Goal: Information Seeking & Learning: Learn about a topic

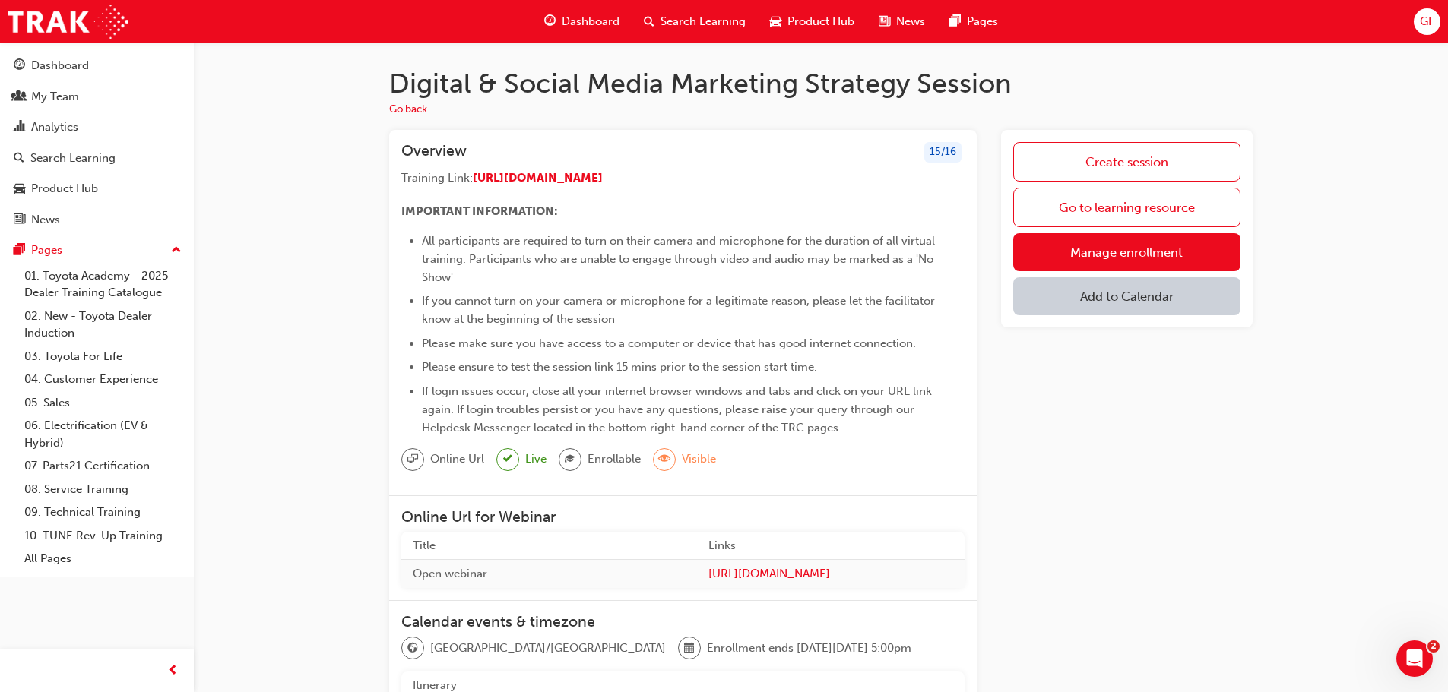
click at [1425, 21] on span "GF" at bounding box center [1426, 21] width 14 height 17
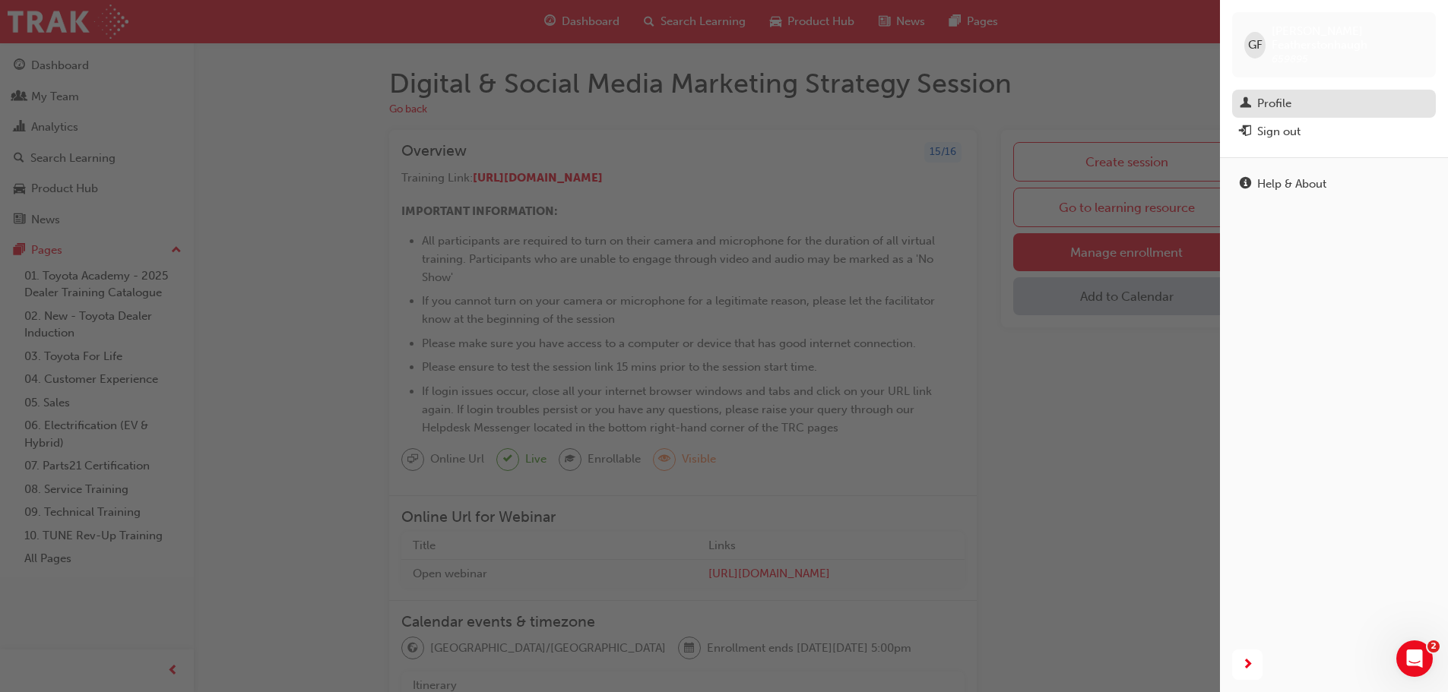
click at [1272, 95] on div "Profile" at bounding box center [1274, 103] width 34 height 17
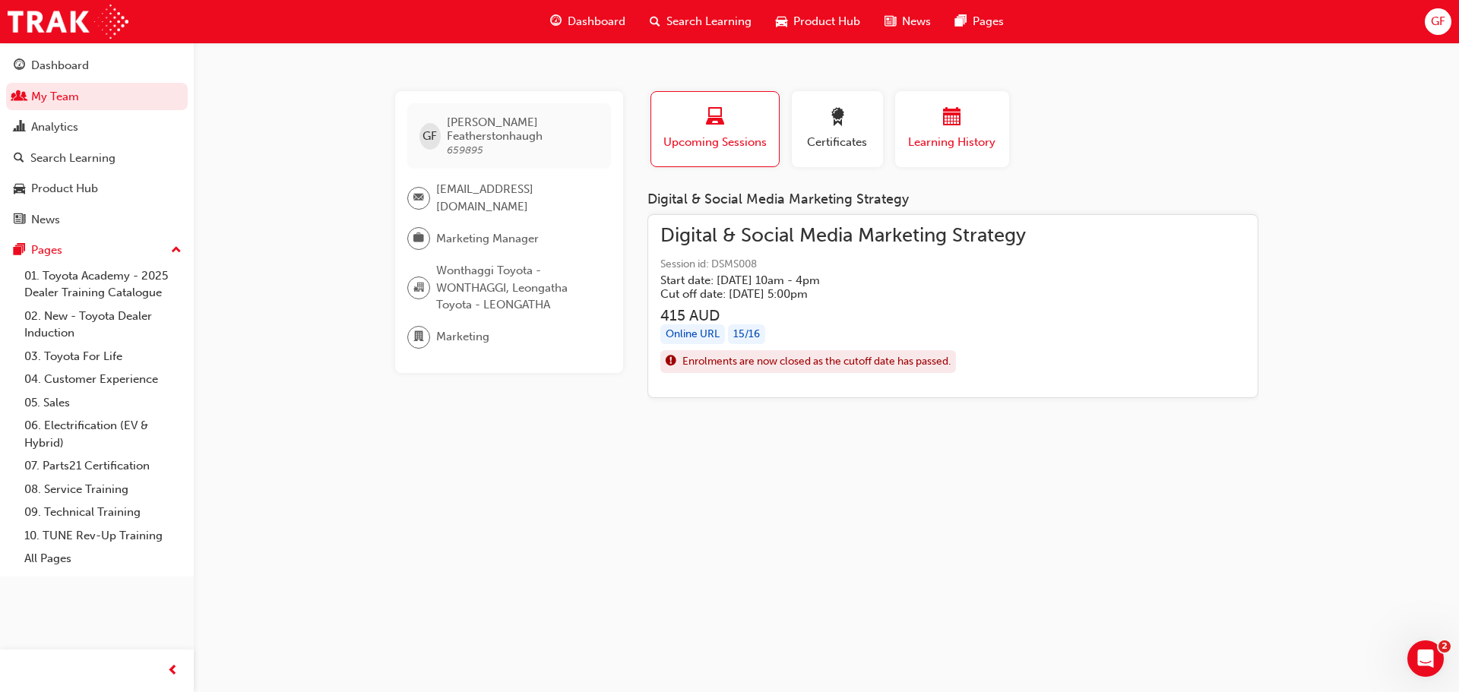
click at [925, 134] on span "Learning History" at bounding box center [952, 142] width 91 height 17
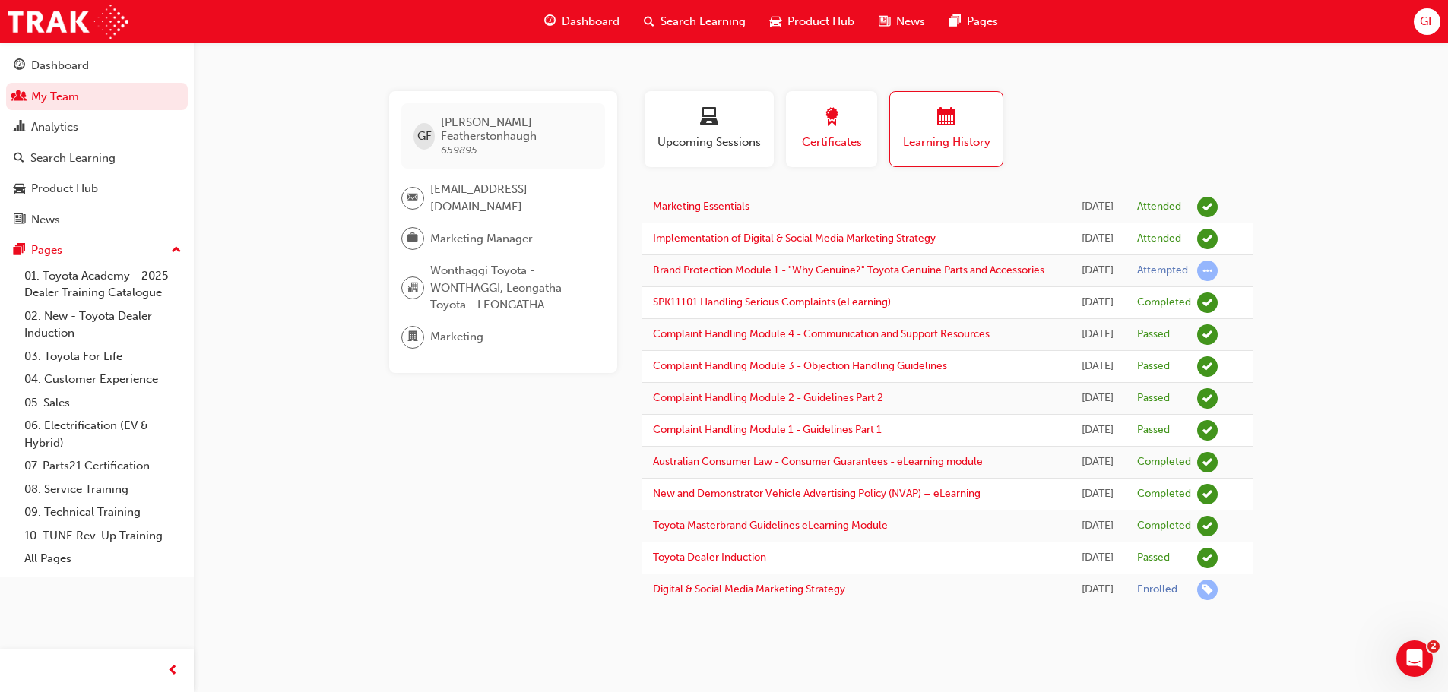
click at [837, 132] on div "Certificates" at bounding box center [831, 129] width 68 height 43
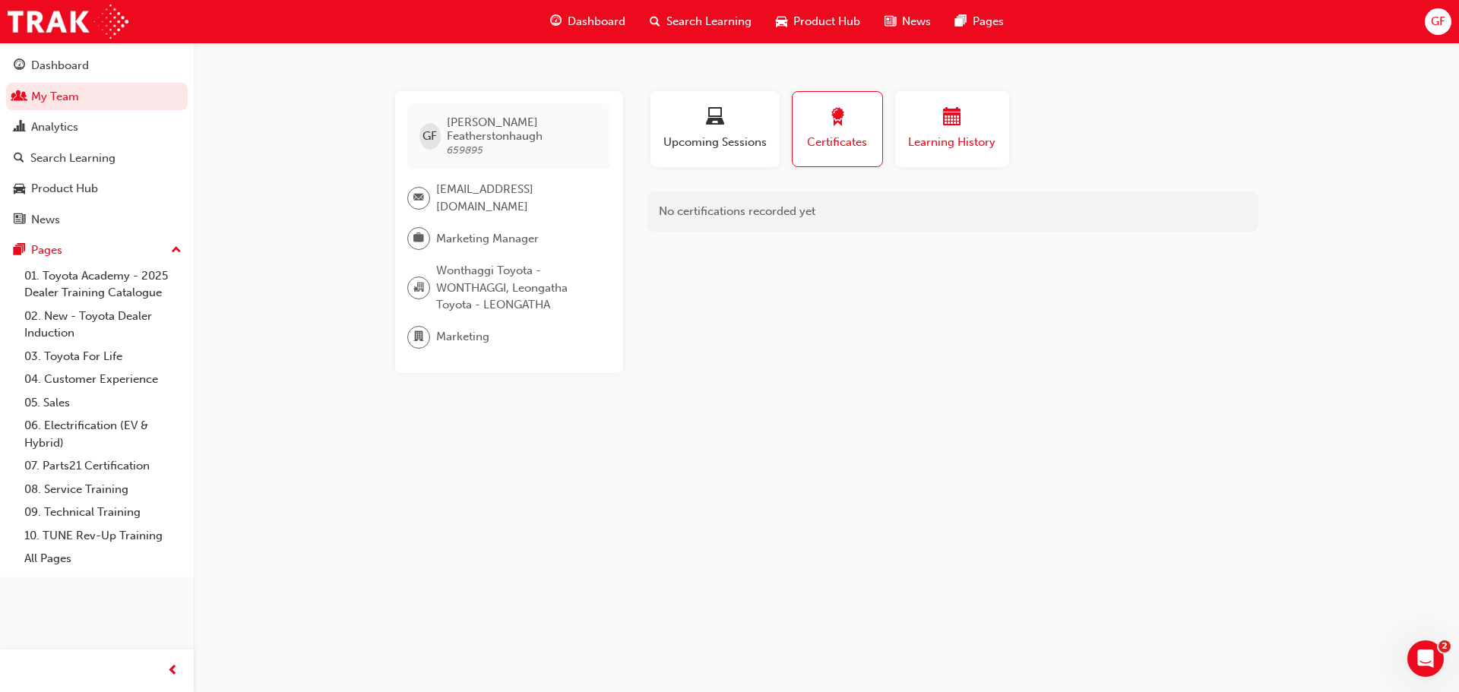
click at [957, 127] on span "calendar-icon" at bounding box center [952, 118] width 18 height 21
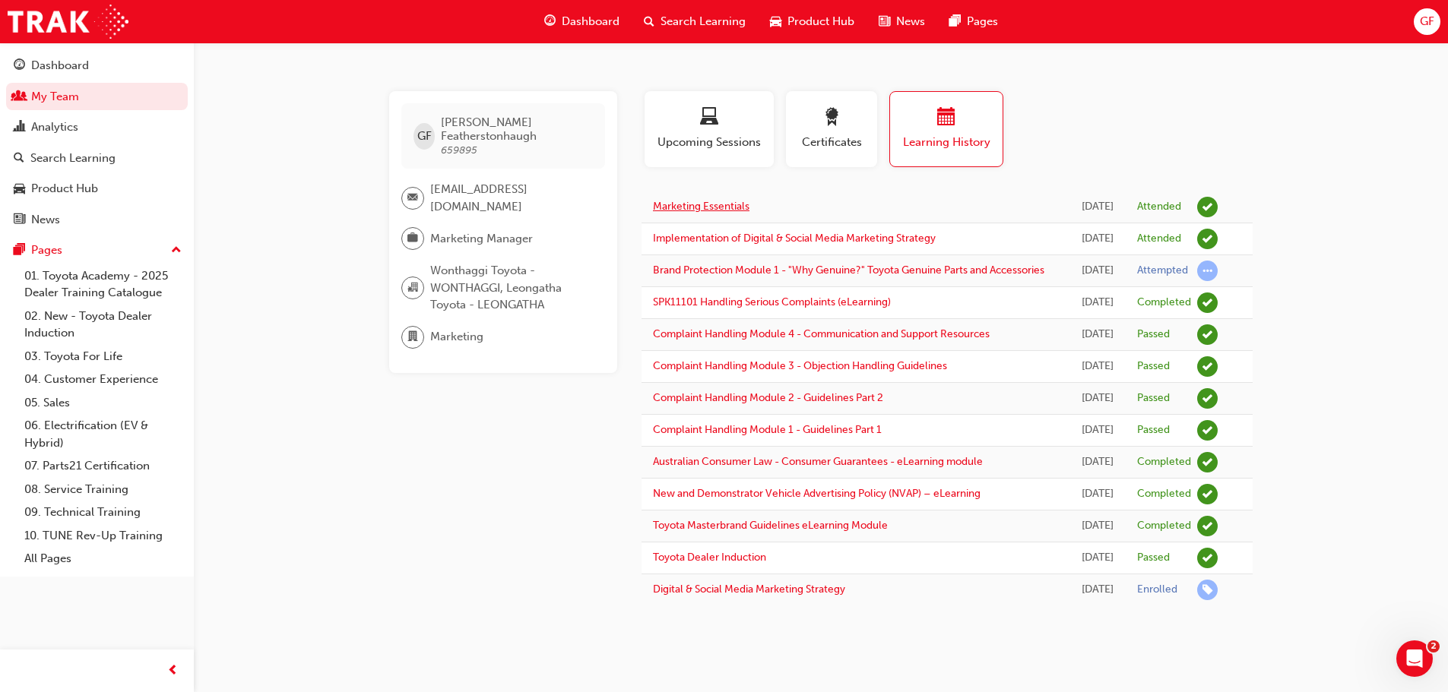
click at [718, 207] on link "Marketing Essentials" at bounding box center [701, 206] width 97 height 13
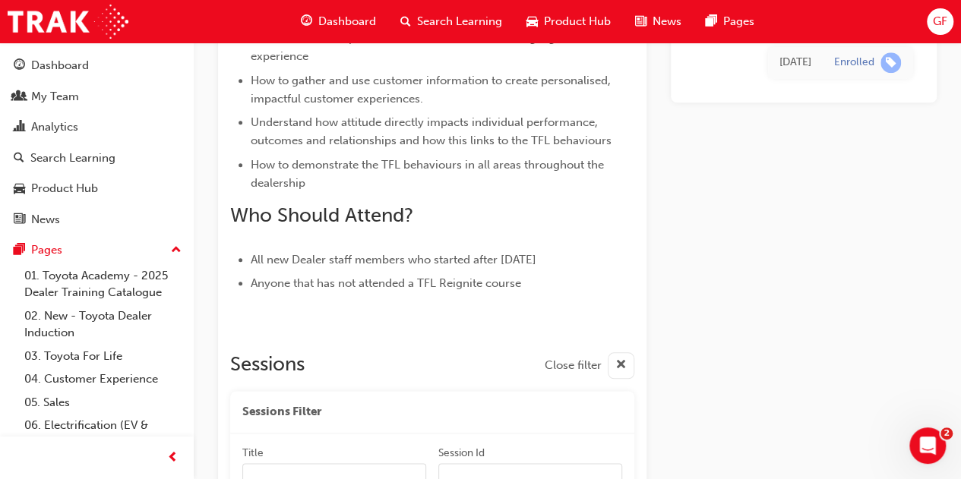
scroll to position [691, 0]
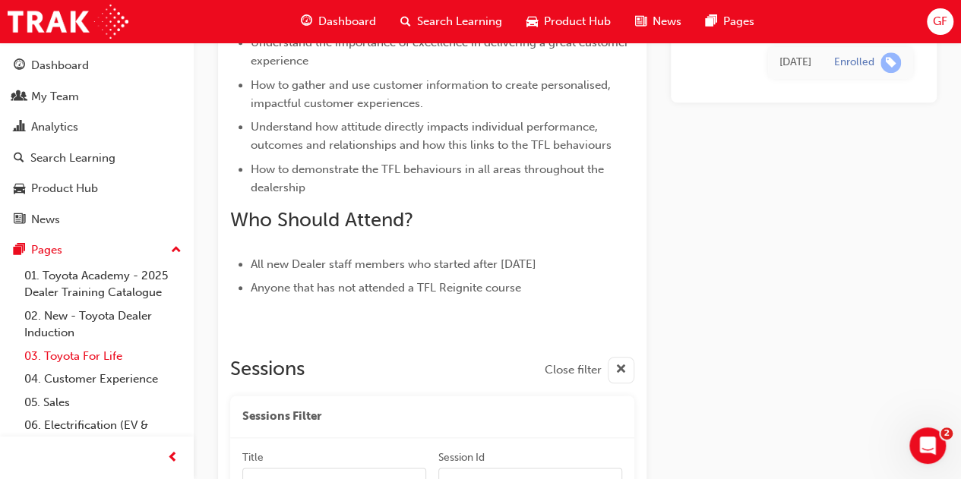
click at [64, 359] on link "03. Toyota For Life" at bounding box center [102, 357] width 169 height 24
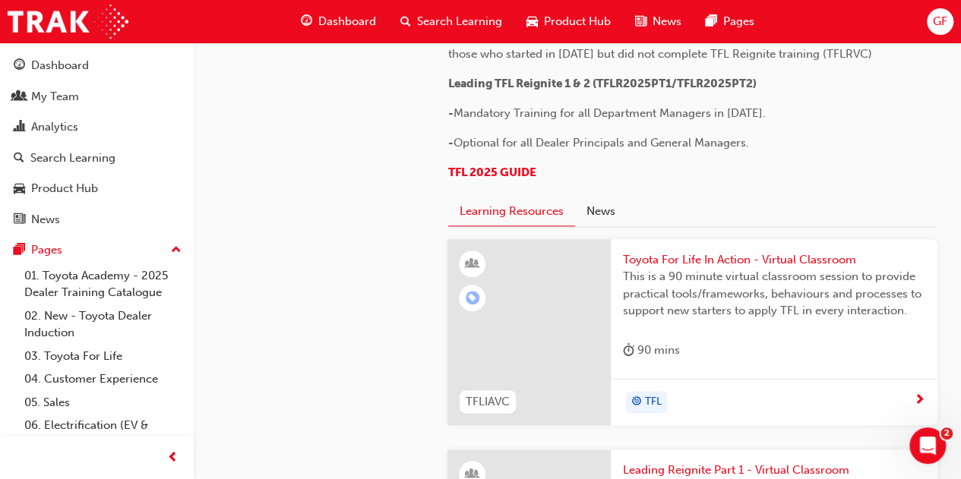
scroll to position [760, 0]
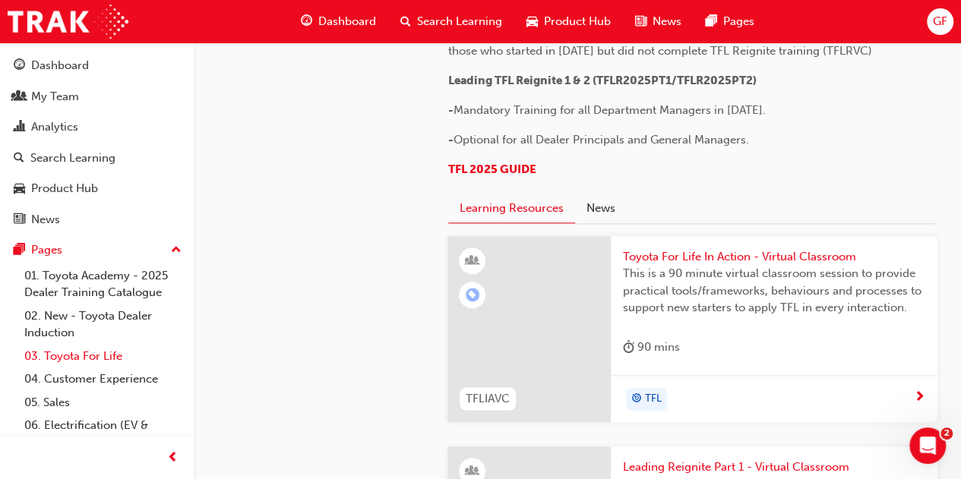
click at [63, 353] on link "03. Toyota For Life" at bounding box center [102, 357] width 169 height 24
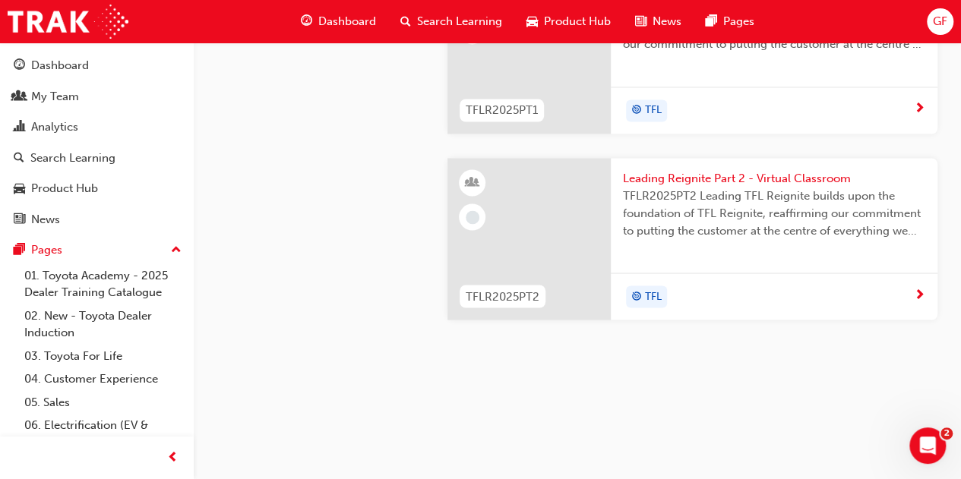
scroll to position [1596, 0]
click at [845, 122] on div "TFL" at bounding box center [768, 111] width 291 height 23
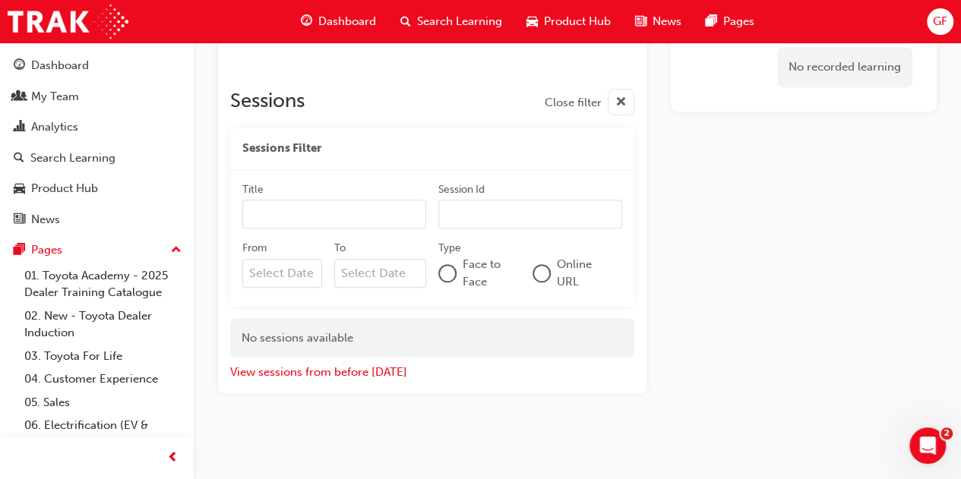
scroll to position [688, 0]
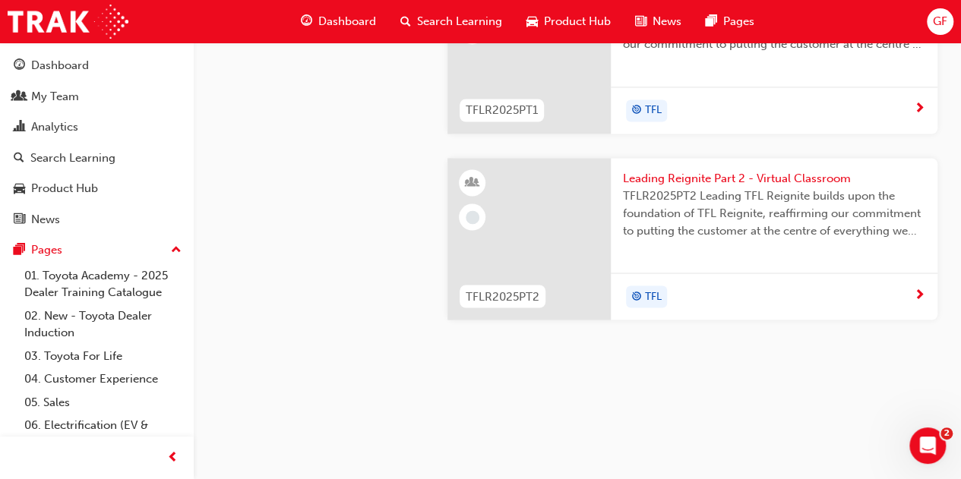
scroll to position [1919, 0]
click at [661, 302] on span "TFL" at bounding box center [653, 296] width 17 height 17
click at [919, 116] on span "next-icon" at bounding box center [919, 110] width 11 height 14
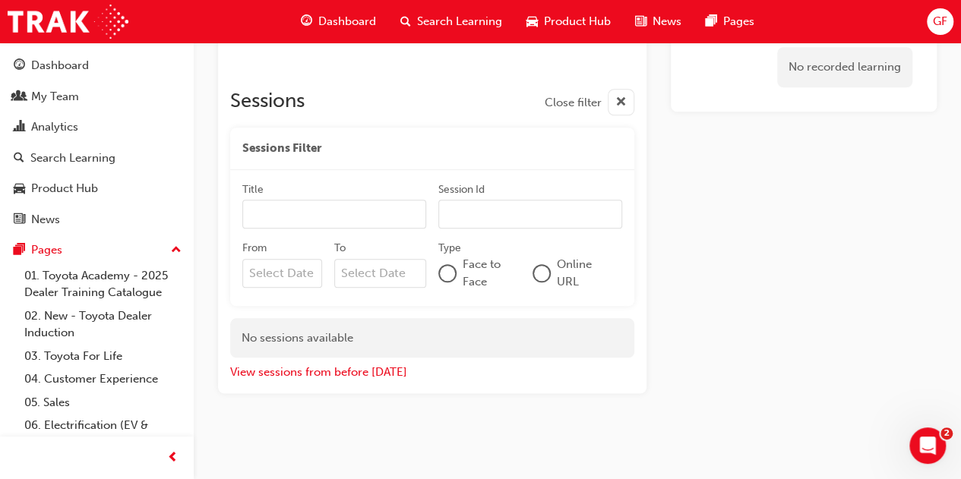
click at [274, 268] on input "From" at bounding box center [282, 273] width 80 height 29
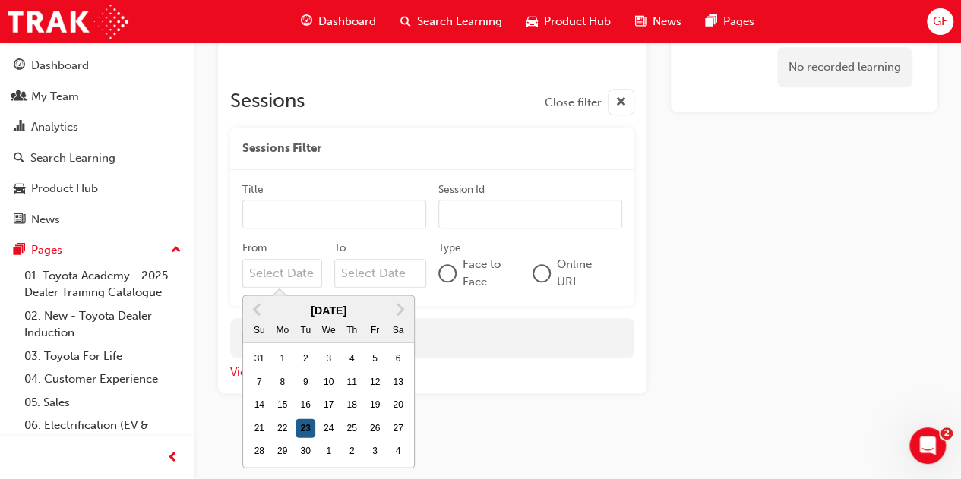
click at [304, 422] on div "23" at bounding box center [306, 429] width 20 height 20
click at [304, 288] on input "From Previous Month Next Month [DATE] Su Mo Tu We Th Fr Sa 31 1 2 3 4 5 6 7 8 9…" at bounding box center [282, 273] width 80 height 29
type input "[DATE]"
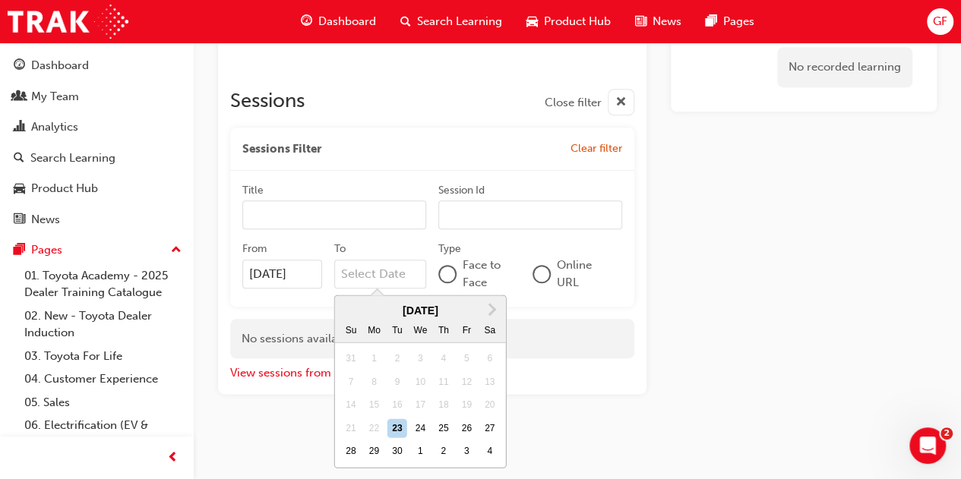
click at [377, 276] on input "To Next Month [DATE] Su Mo Tu We Th Fr Sa 31 1 2 3 4 5 6 7 8 9 10 11 12 13 14 1…" at bounding box center [380, 274] width 92 height 29
click at [491, 309] on span "Next Month" at bounding box center [491, 308] width 0 height 17
click at [487, 451] on div "29" at bounding box center [490, 452] width 20 height 20
click at [426, 289] on input "To [DATE] Previous Month Next Month [DATE] Su Mo Tu We Th Fr Sa 26 27 28 29 30 …" at bounding box center [380, 274] width 92 height 29
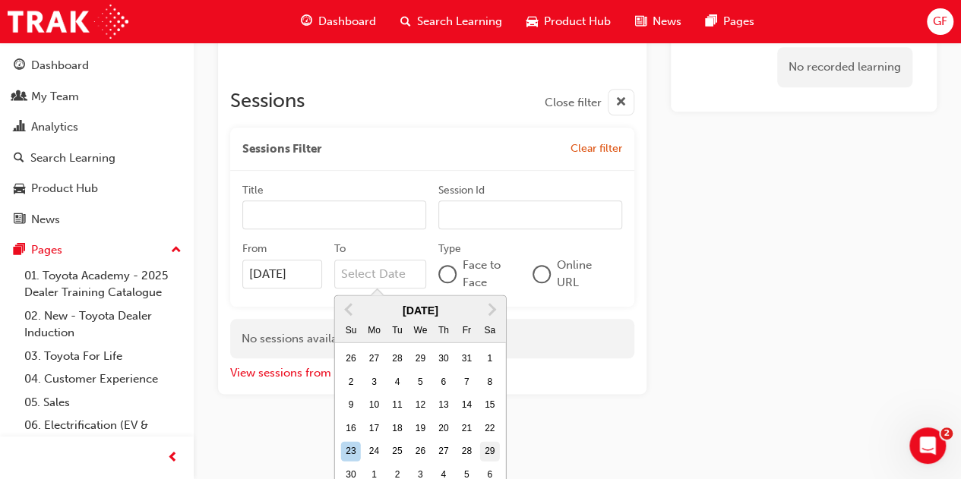
type input "[DATE]"
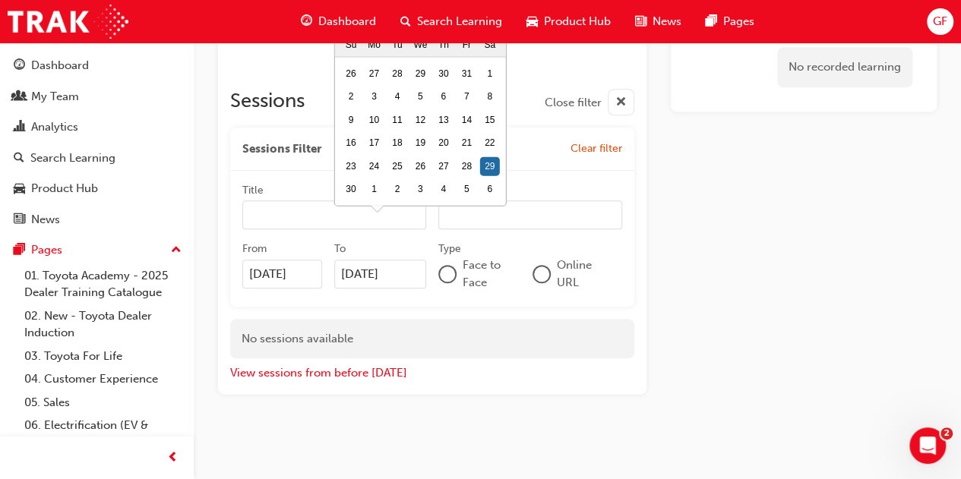
click at [574, 305] on div "Sessions Close filter Sessions Filter Clear filter Title Session Id From [DATE]…" at bounding box center [432, 229] width 404 height 305
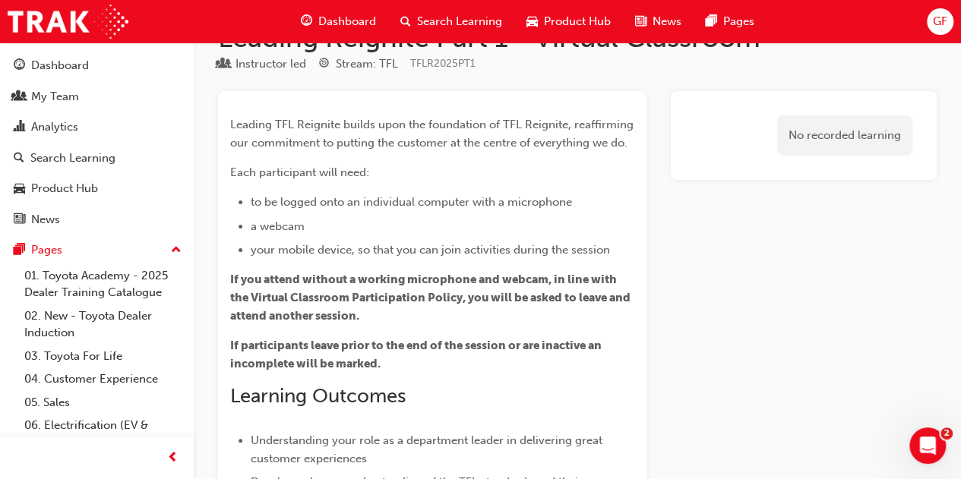
scroll to position [0, 0]
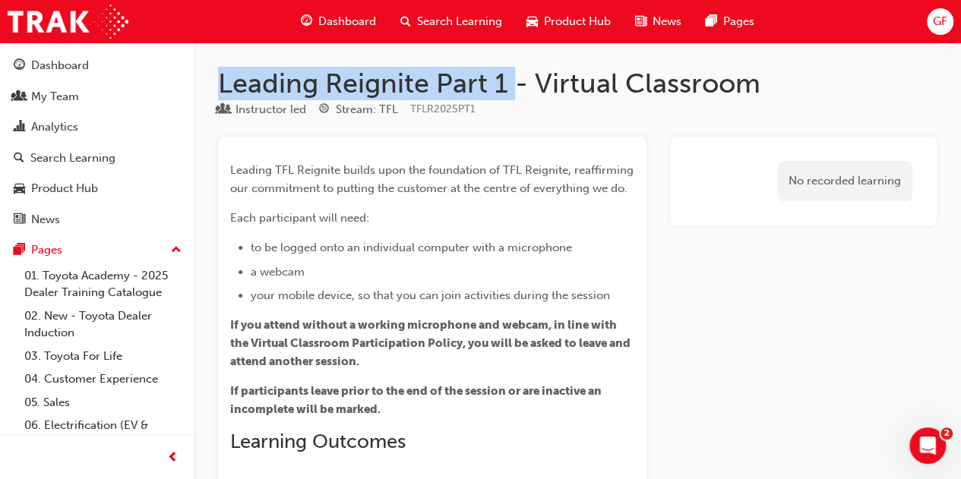
drag, startPoint x: 511, startPoint y: 77, endPoint x: 219, endPoint y: 78, distance: 292.6
click at [219, 78] on h1 "Leading Reignite Part 1 - Virtual Classroom" at bounding box center [577, 83] width 719 height 33
copy h1 "Leading Reignite Part 1"
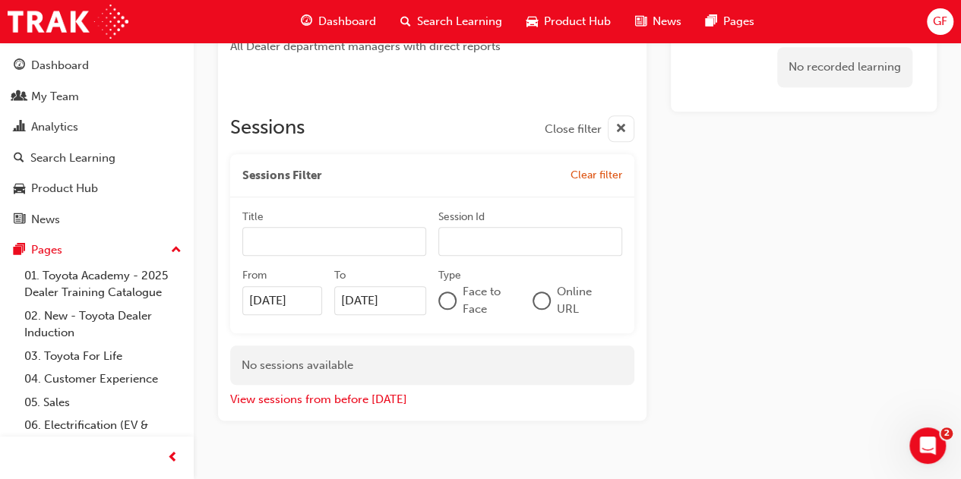
scroll to position [688, 0]
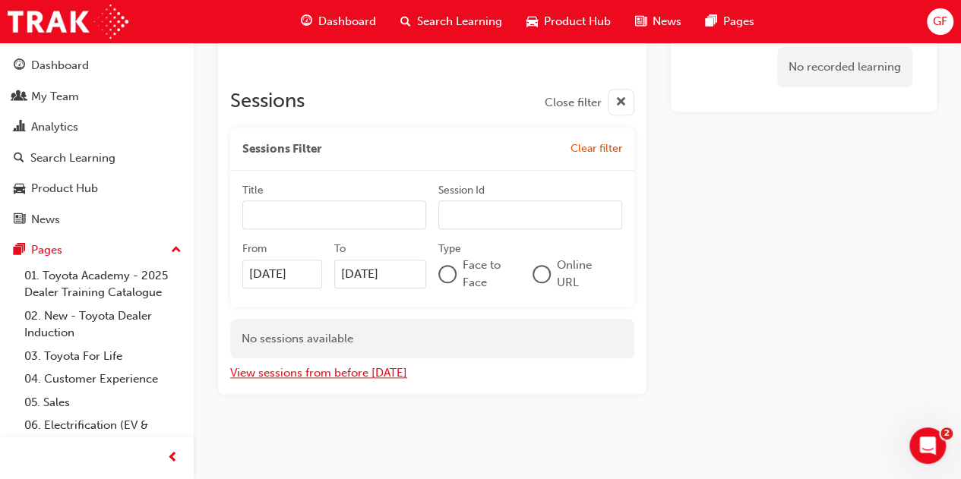
click at [378, 370] on button "View sessions from before [DATE]" at bounding box center [318, 373] width 177 height 17
click at [378, 370] on button "View sessions from [DATE] and in the future" at bounding box center [345, 373] width 230 height 17
click at [378, 370] on button "View sessions from before [DATE]" at bounding box center [318, 373] width 177 height 17
click at [521, 376] on div "View sessions from [DATE] and in the future" at bounding box center [432, 371] width 404 height 24
